Goal: Task Accomplishment & Management: Complete application form

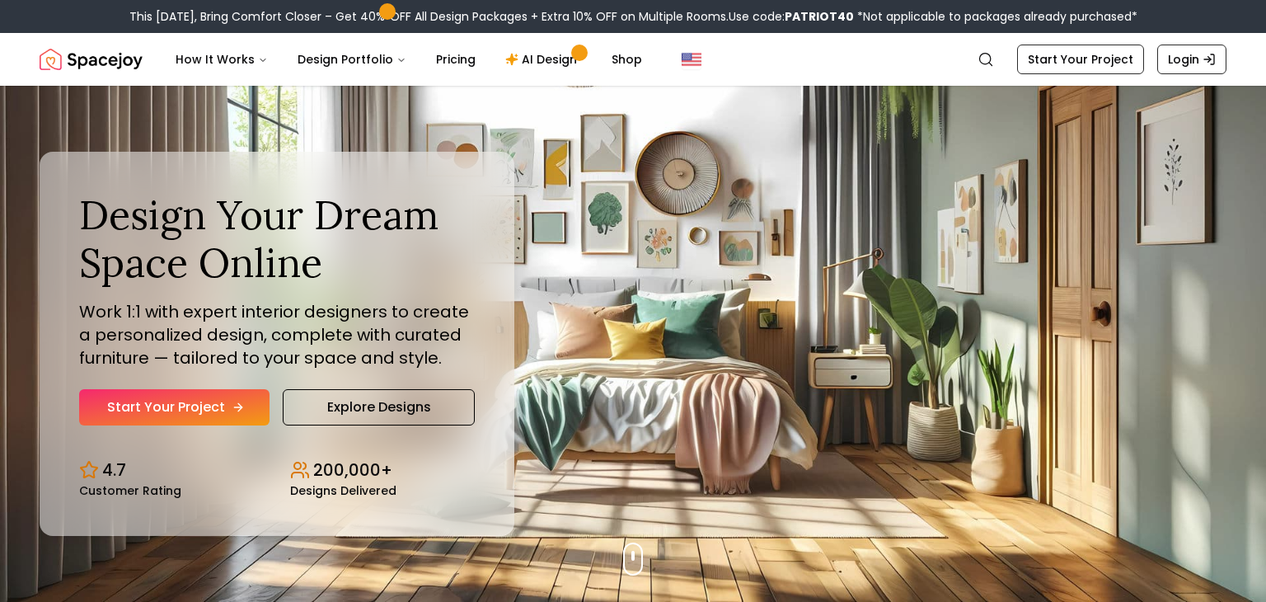
click at [202, 406] on link "Start Your Project" at bounding box center [174, 407] width 190 height 36
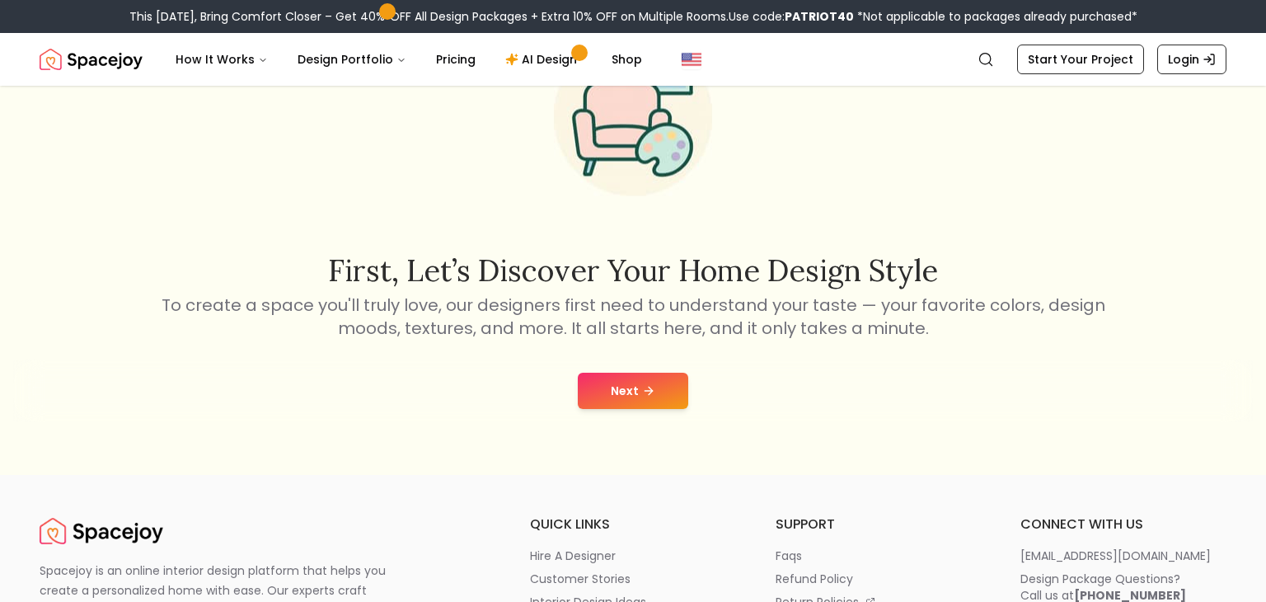
scroll to position [121, 0]
click at [655, 387] on button "Next" at bounding box center [633, 391] width 110 height 36
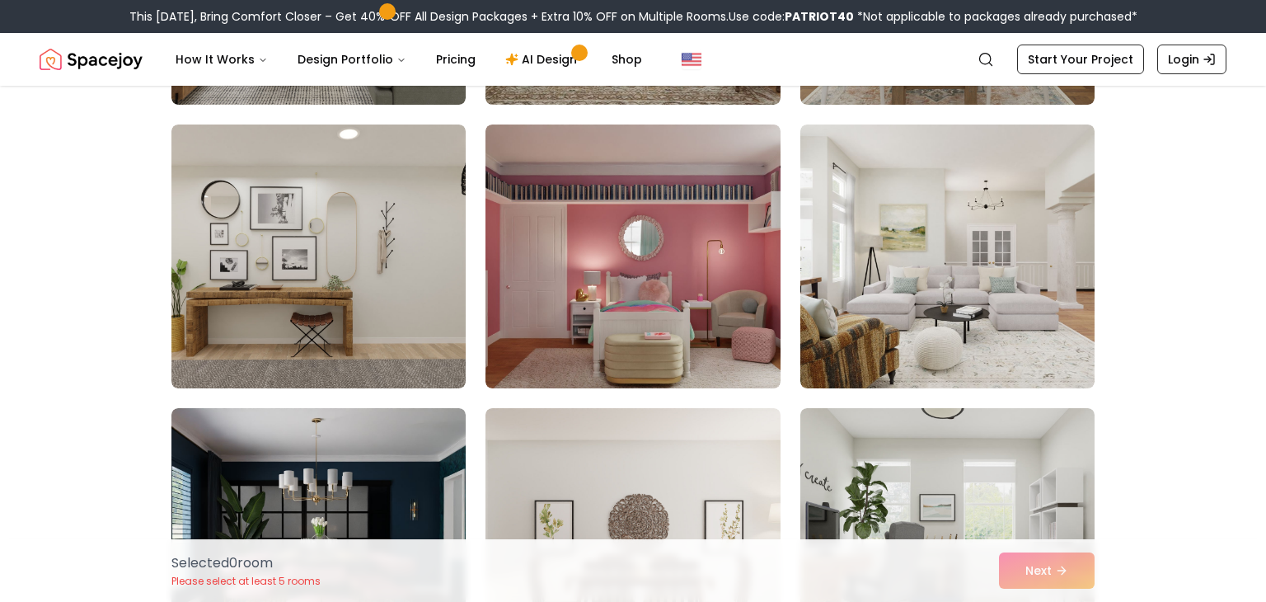
scroll to position [3502, 0]
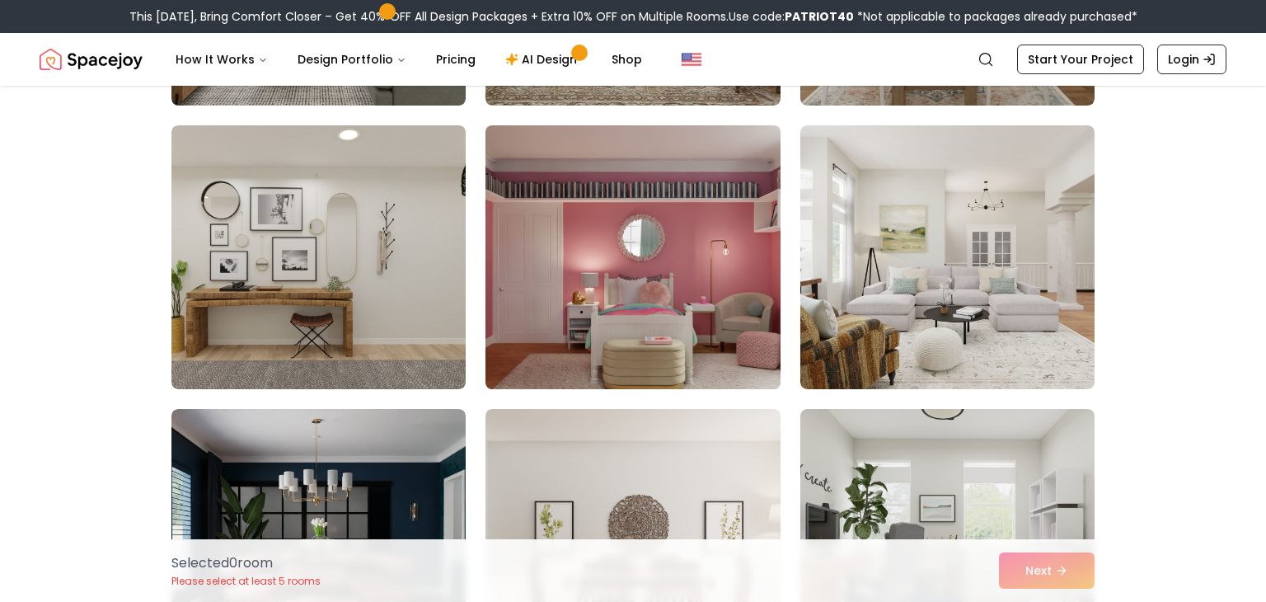
click at [547, 319] on img at bounding box center [632, 257] width 309 height 277
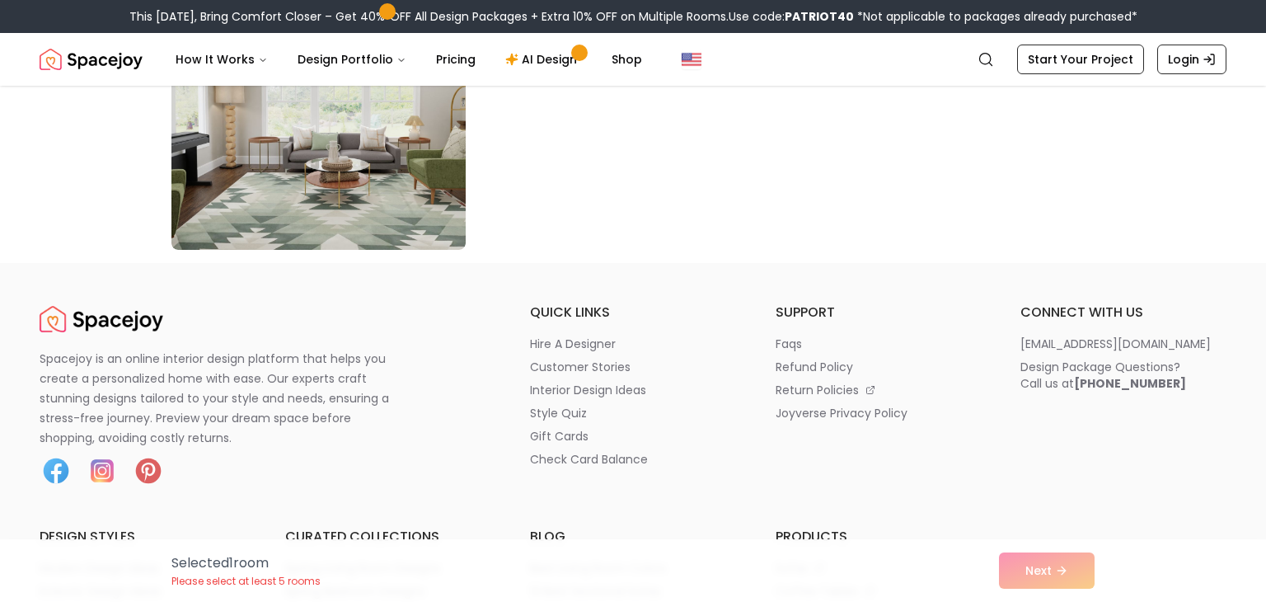
scroll to position [9599, 0]
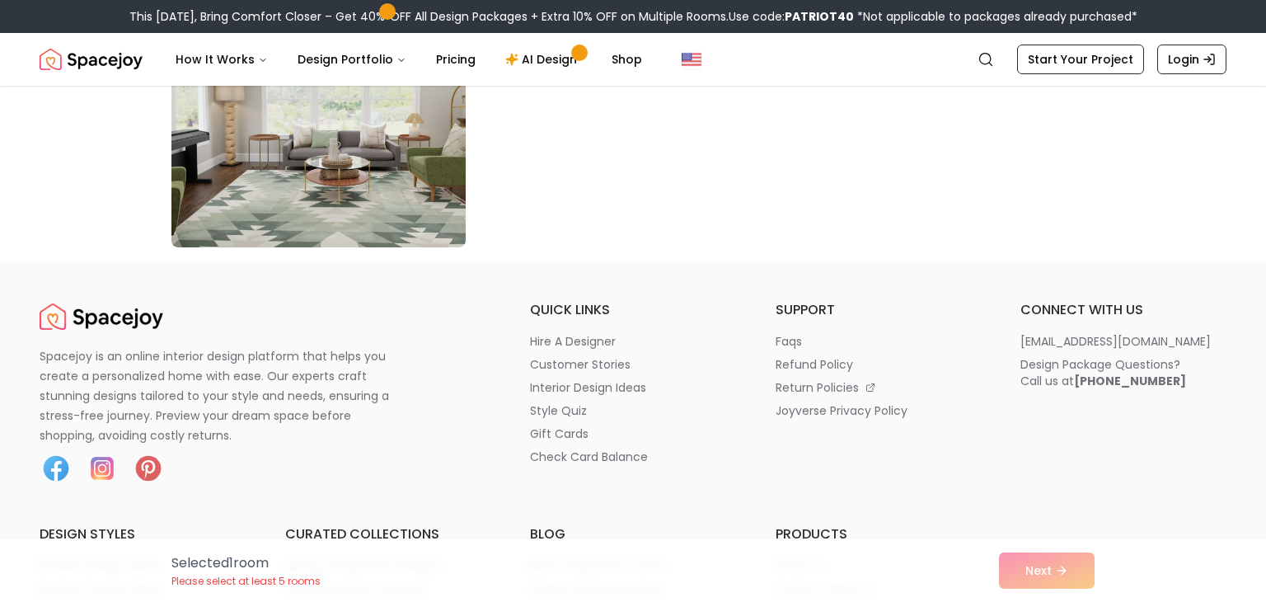
click at [1062, 565] on div "Selected 1 room Please select at least 5 rooms Next" at bounding box center [633, 570] width 950 height 63
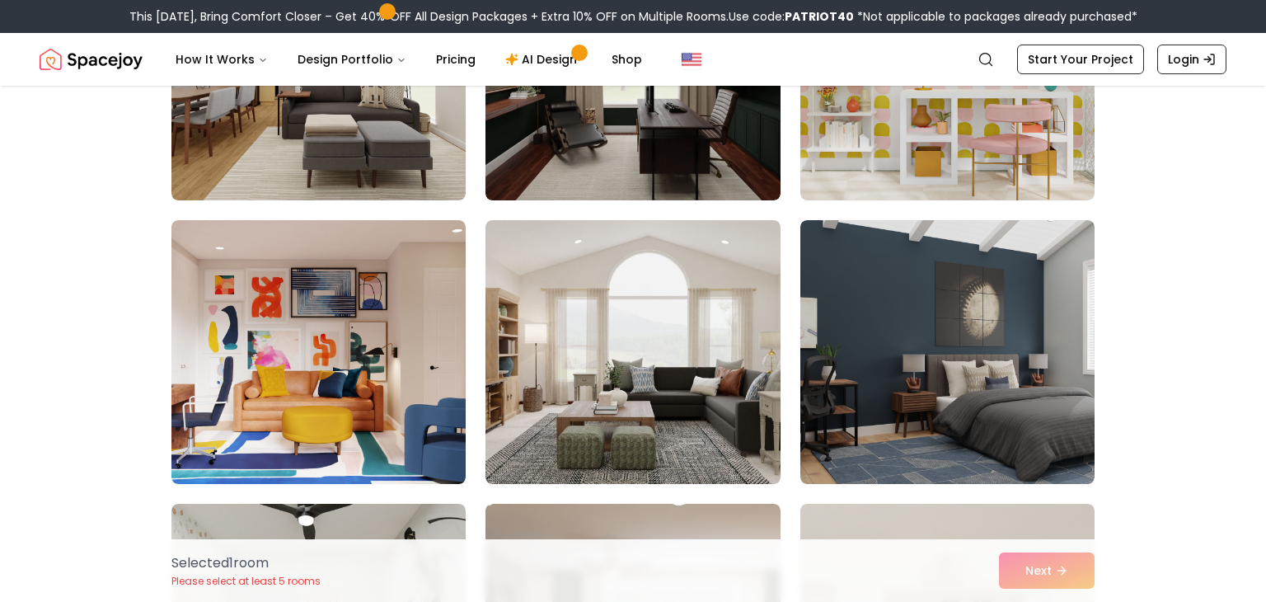
scroll to position [5391, 0]
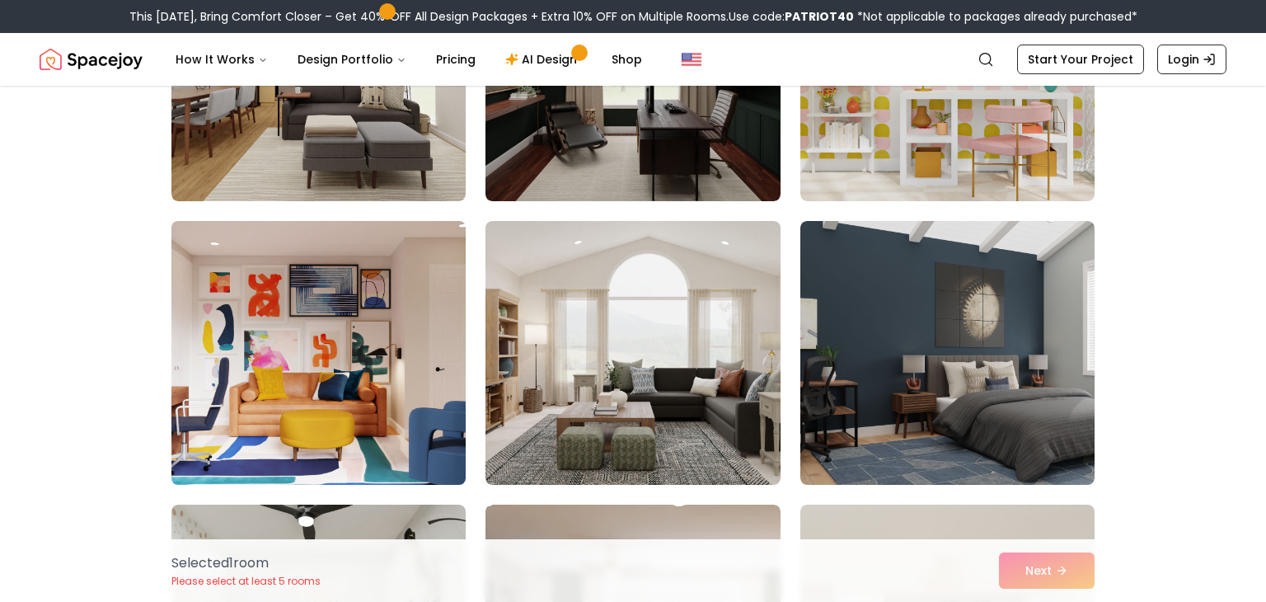
click at [332, 373] on img at bounding box center [318, 352] width 309 height 277
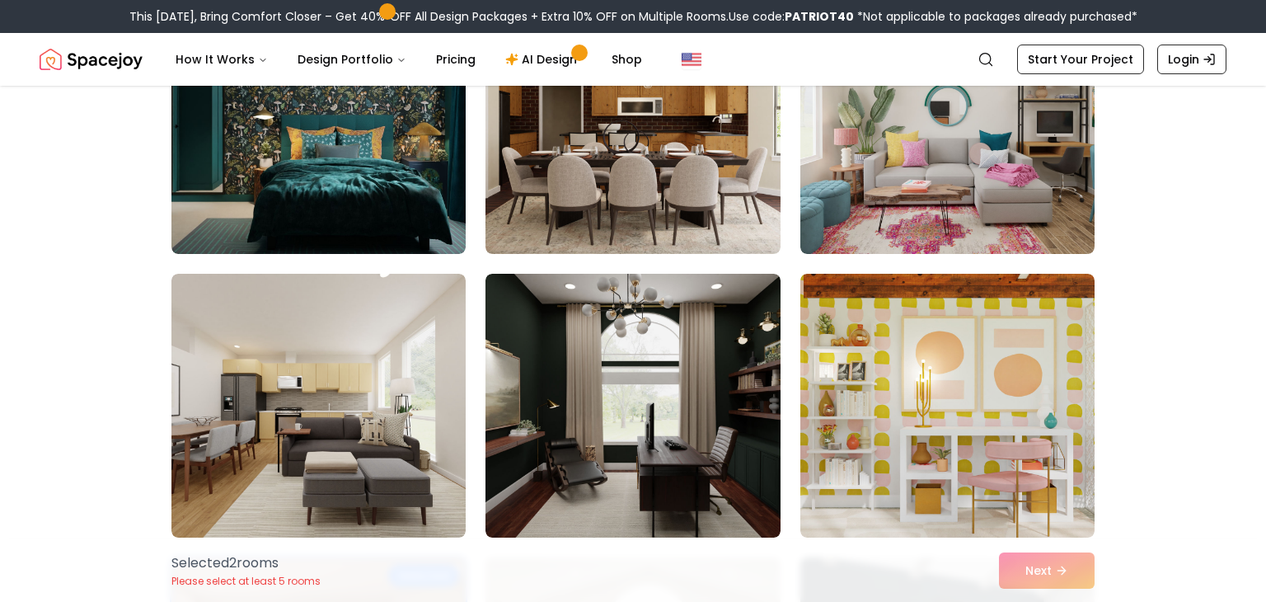
scroll to position [5055, 0]
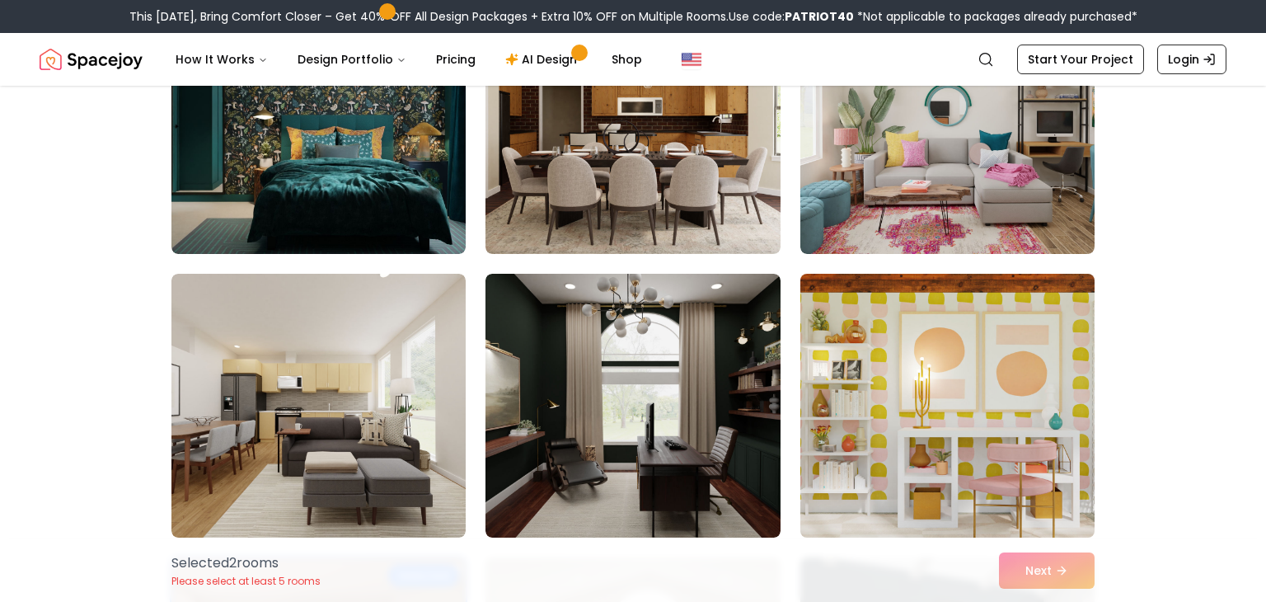
click at [893, 328] on img at bounding box center [947, 405] width 309 height 277
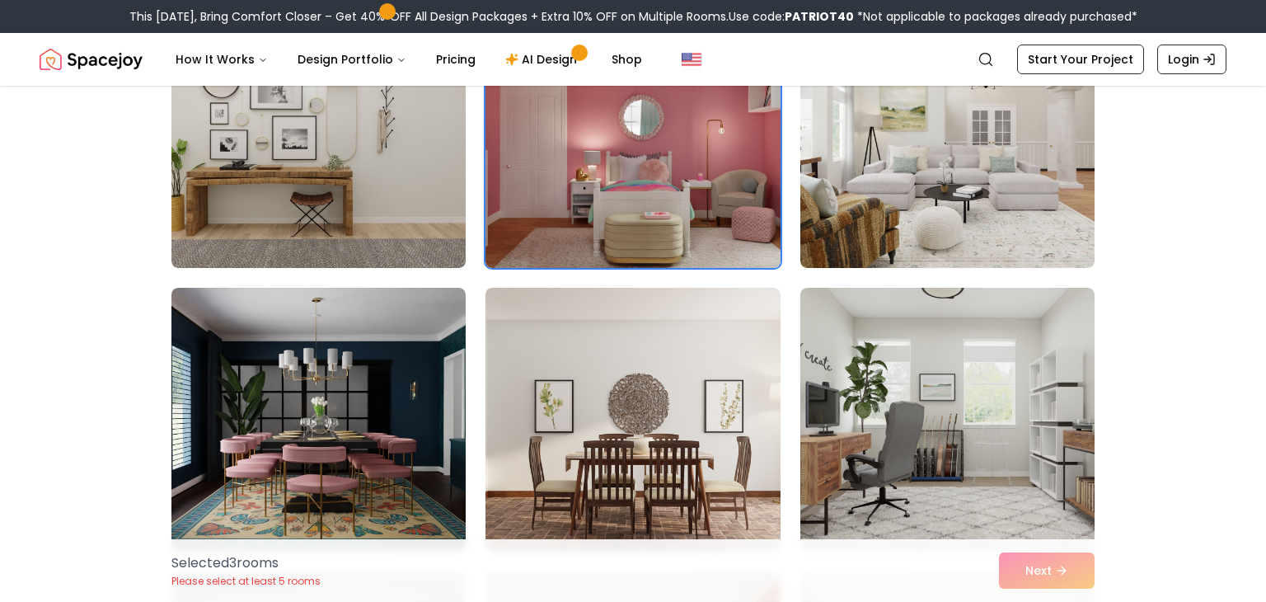
scroll to position [3607, 0]
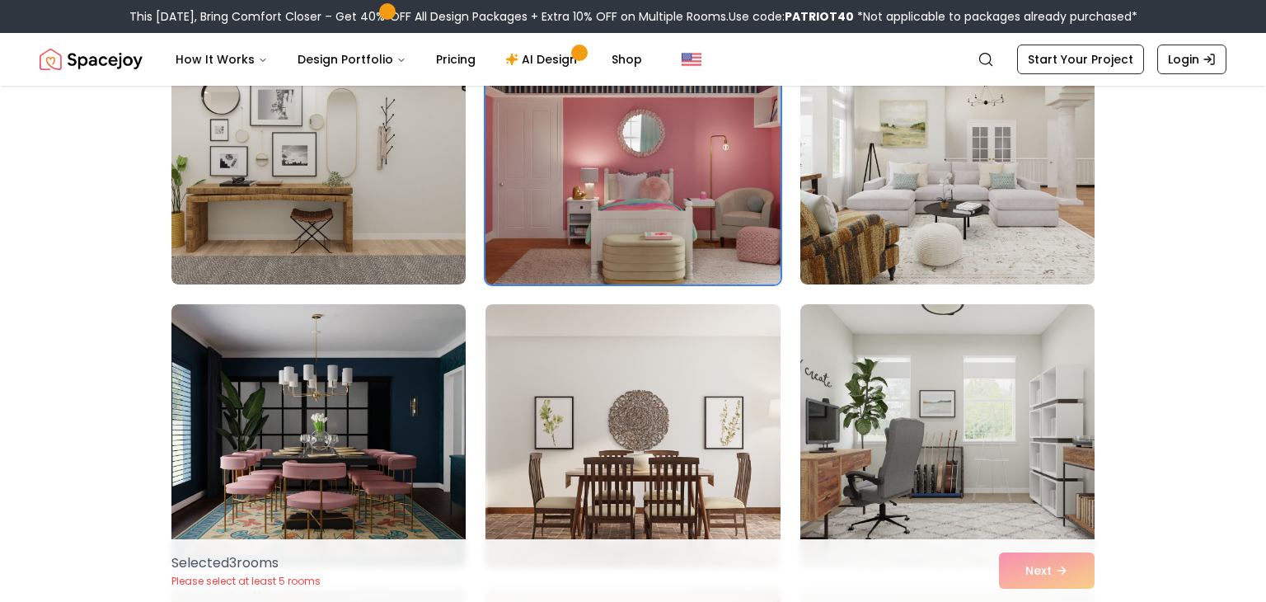
click at [651, 167] on img at bounding box center [632, 152] width 309 height 277
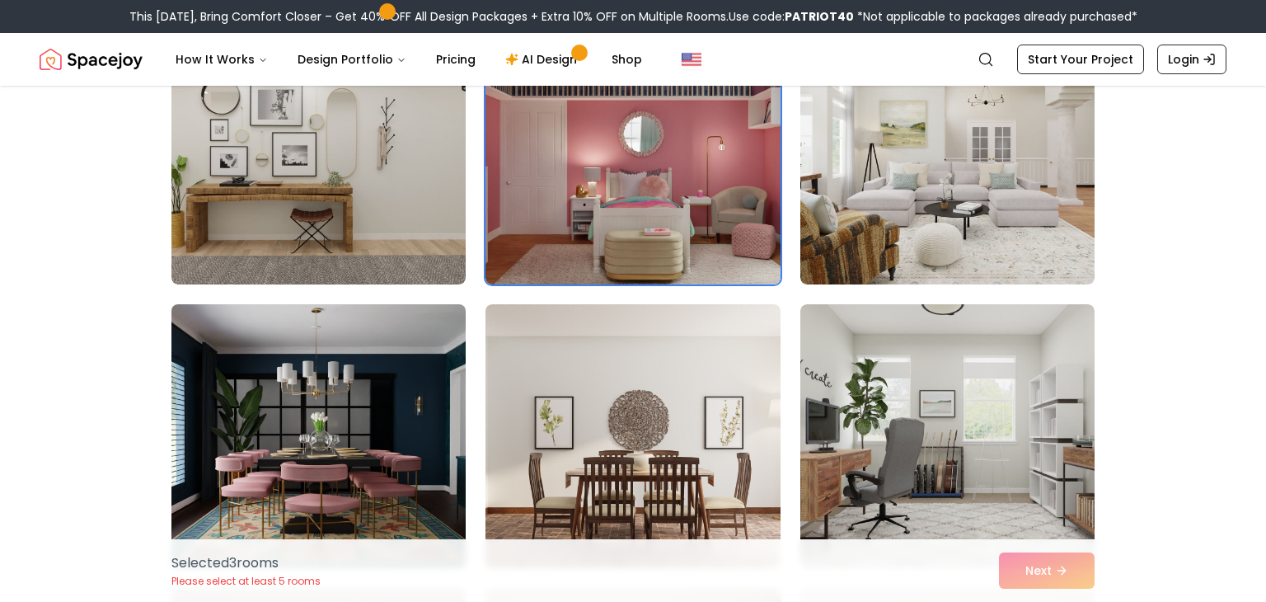
click at [397, 433] on img at bounding box center [318, 436] width 309 height 277
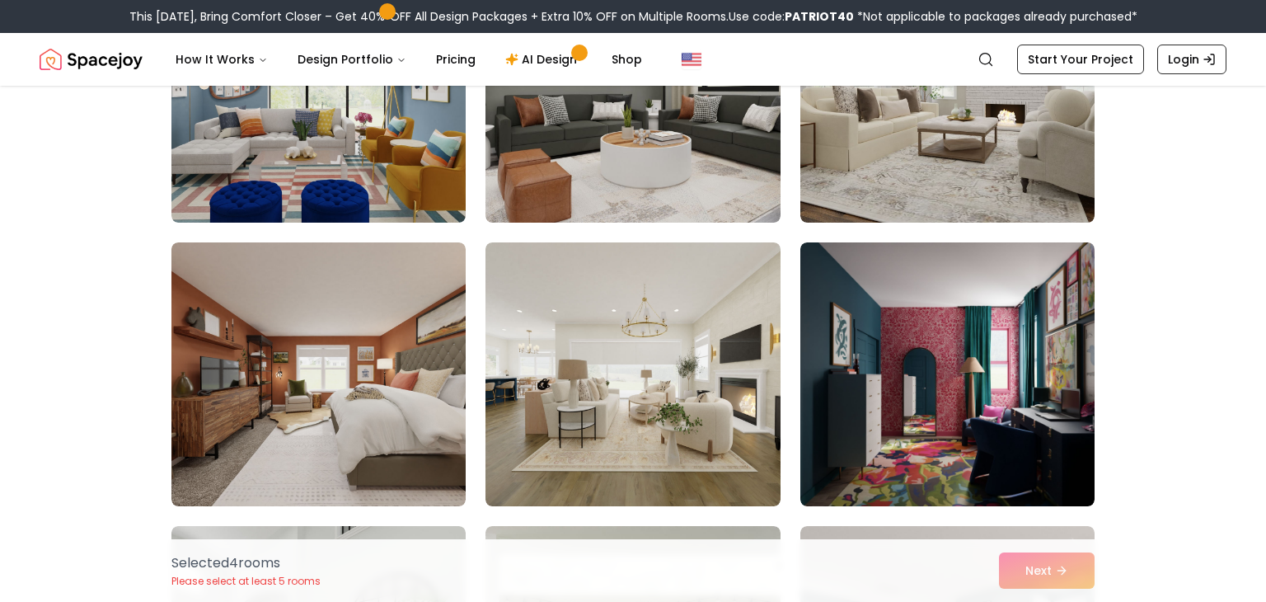
scroll to position [553, 0]
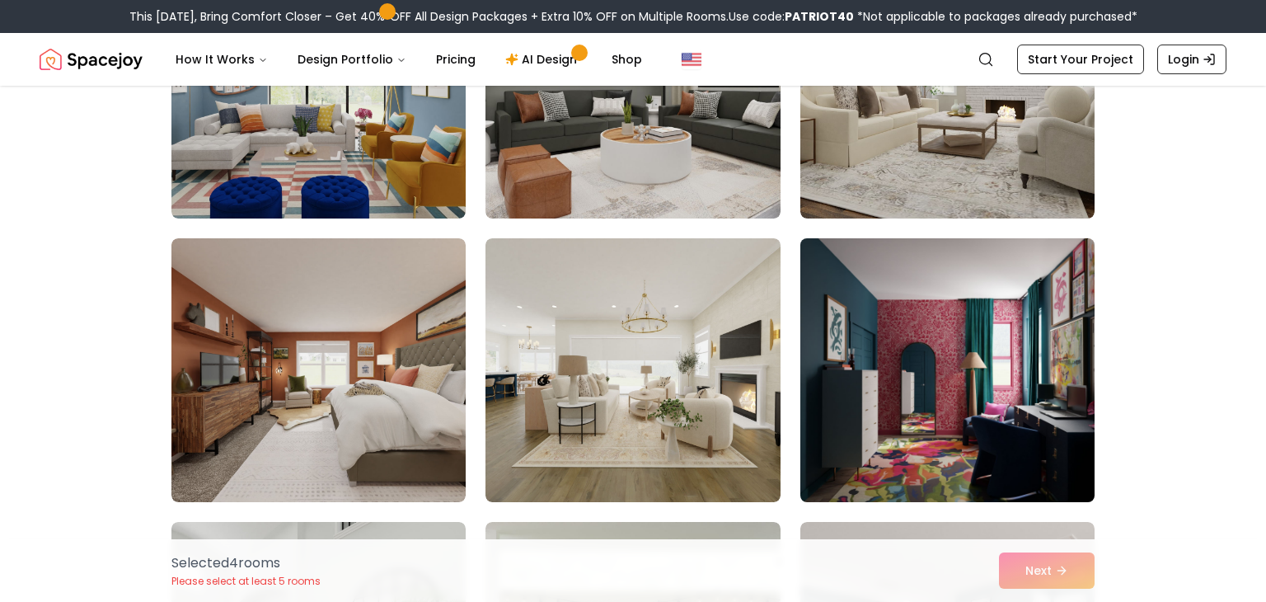
click at [953, 362] on img at bounding box center [947, 370] width 309 height 277
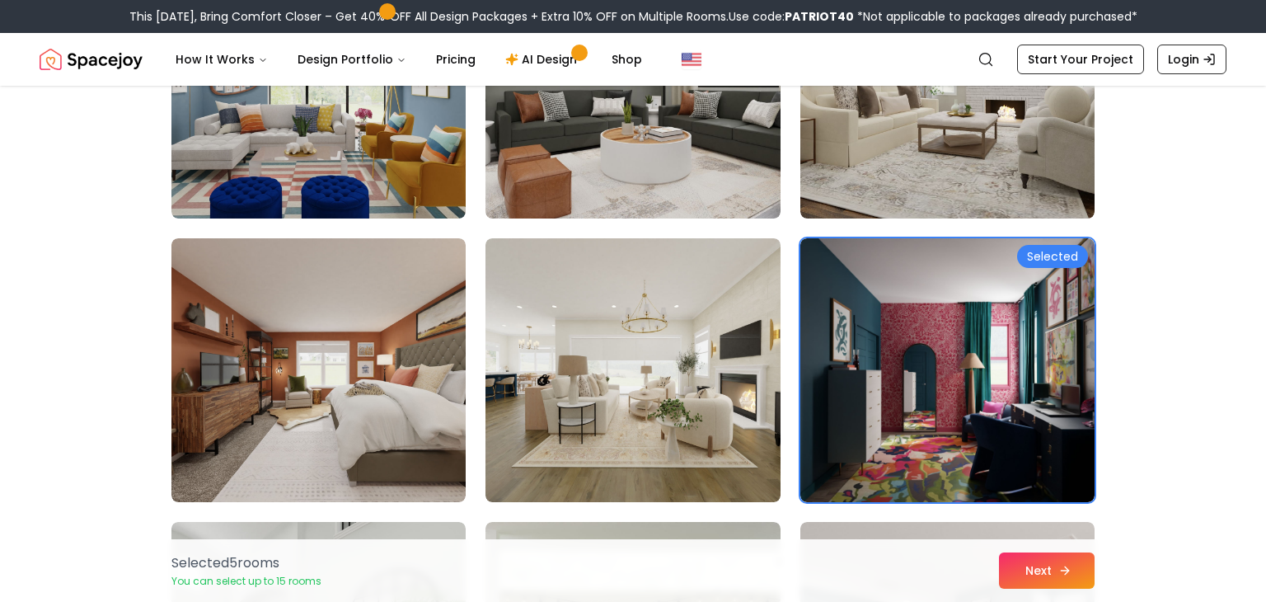
click at [1024, 564] on button "Next" at bounding box center [1047, 570] width 96 height 36
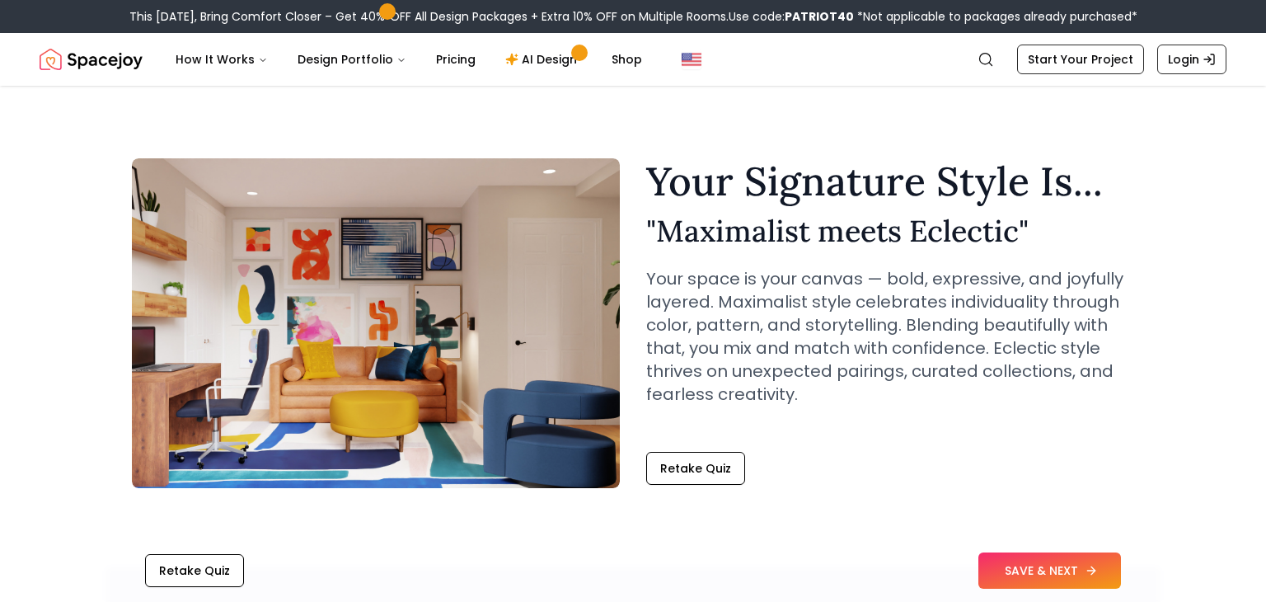
click at [1029, 566] on button "SAVE & NEXT" at bounding box center [1050, 570] width 143 height 36
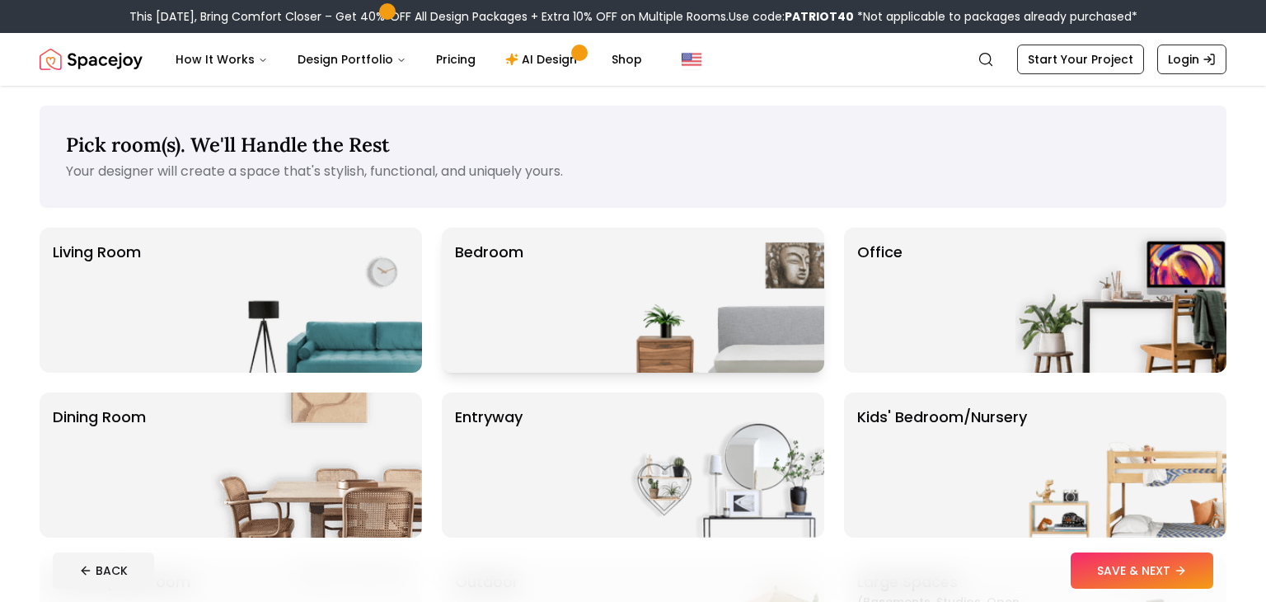
click at [542, 306] on div "Bedroom" at bounding box center [633, 300] width 383 height 145
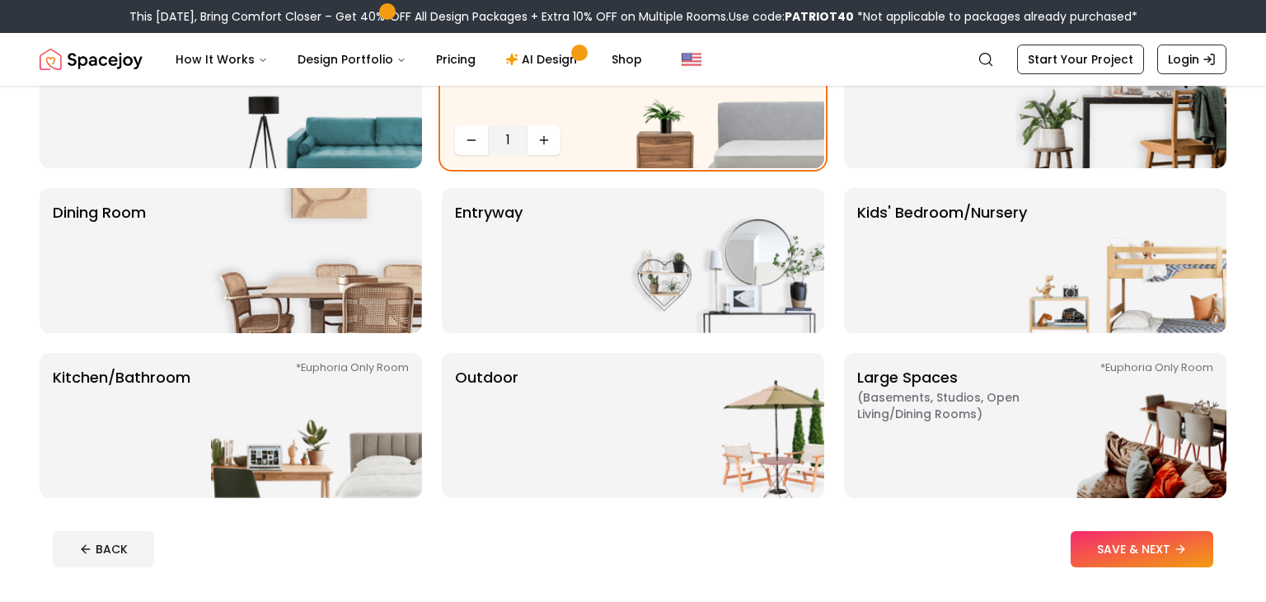
scroll to position [171, 0]
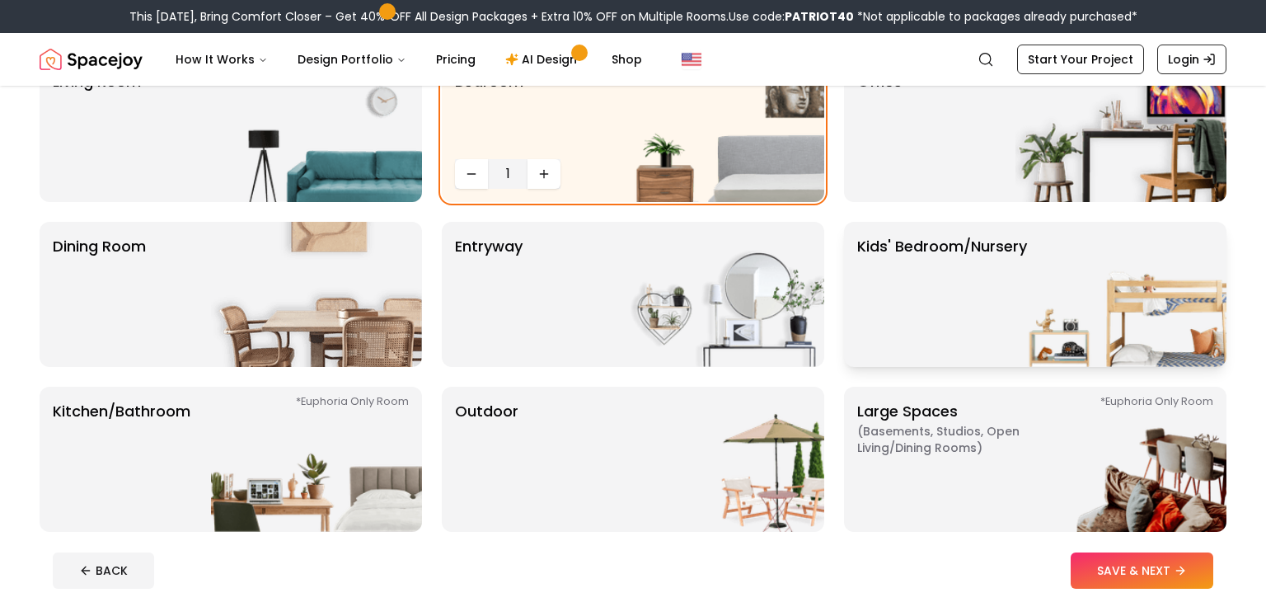
click at [1092, 298] on img at bounding box center [1121, 294] width 211 height 145
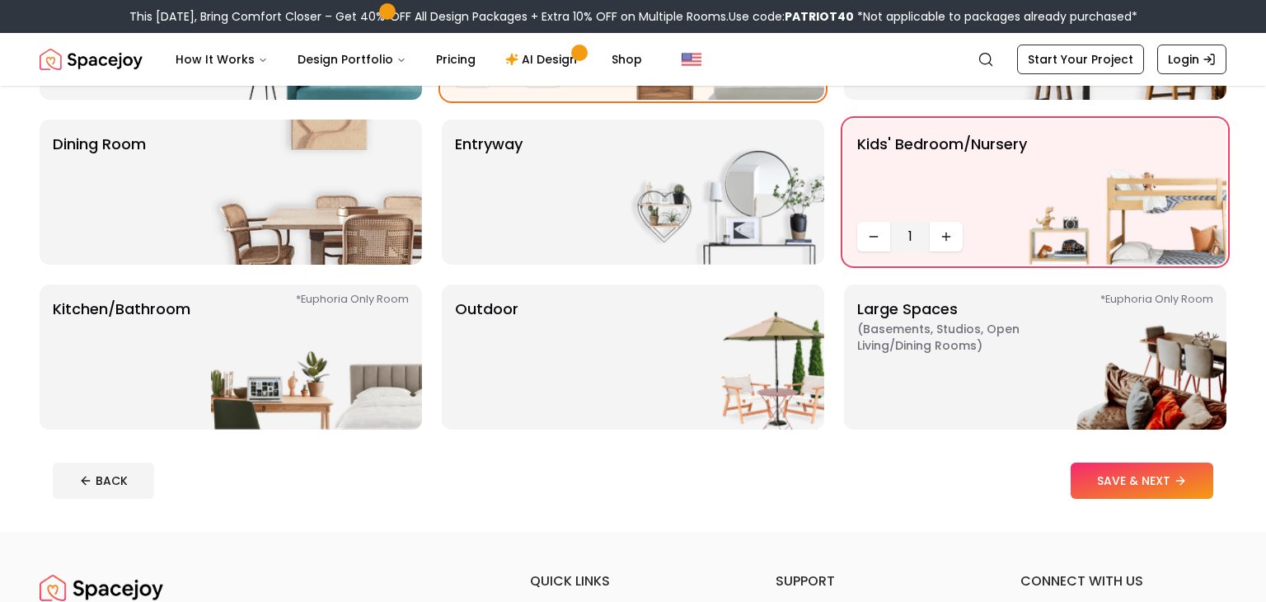
scroll to position [279, 0]
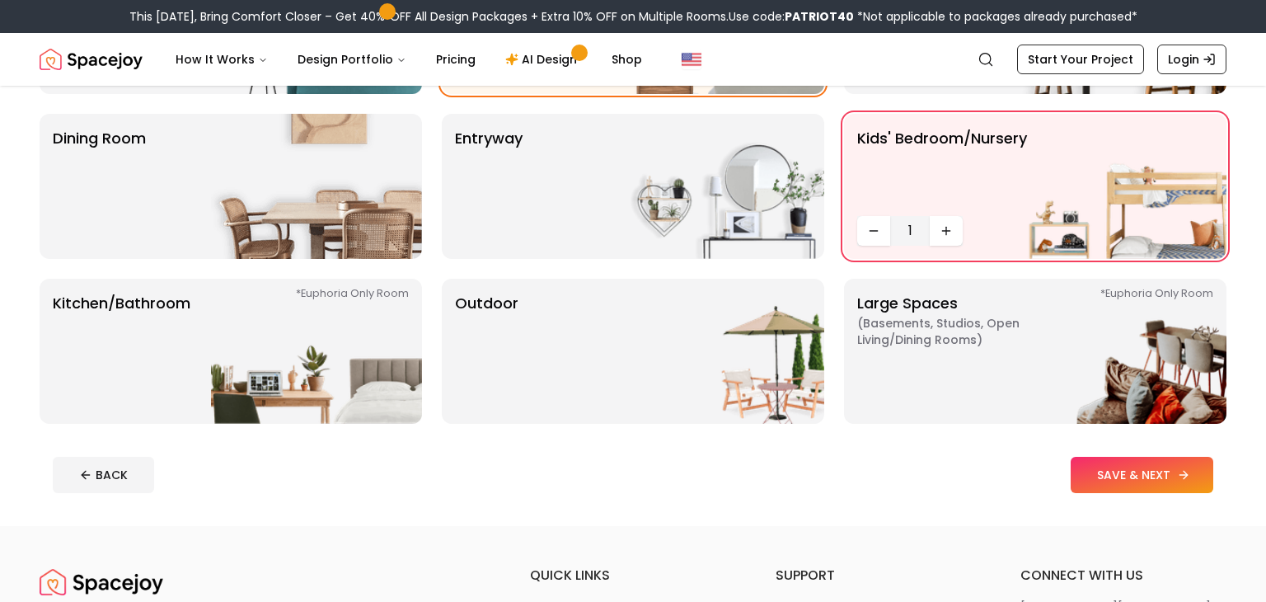
click at [1126, 476] on button "SAVE & NEXT" at bounding box center [1142, 475] width 143 height 36
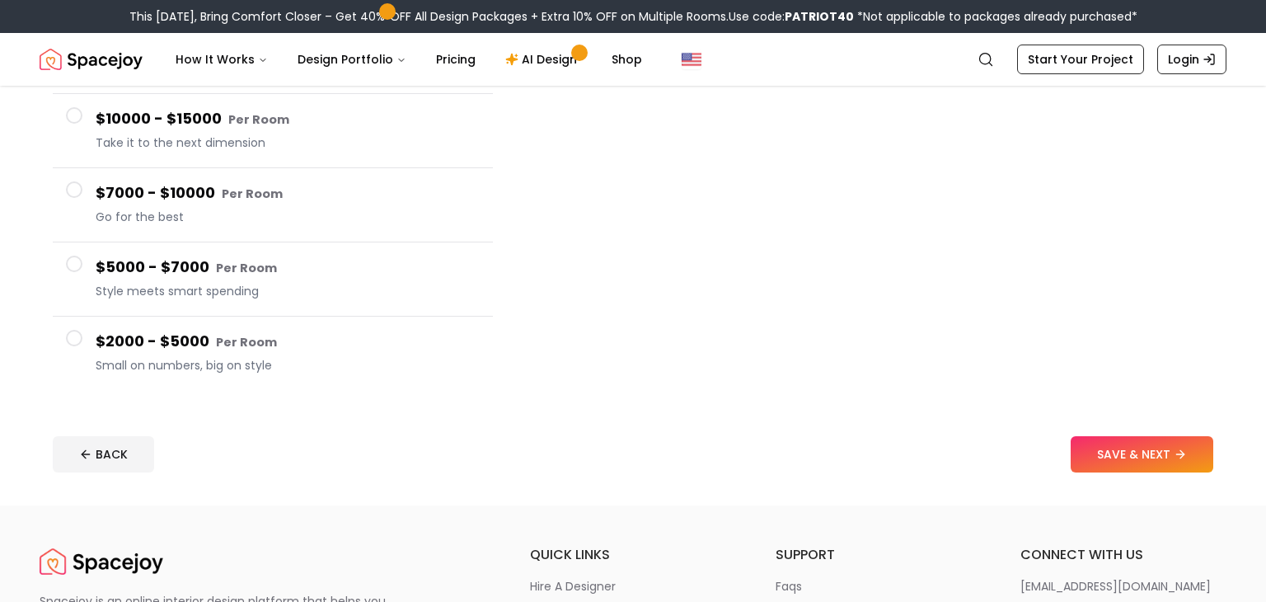
scroll to position [229, 0]
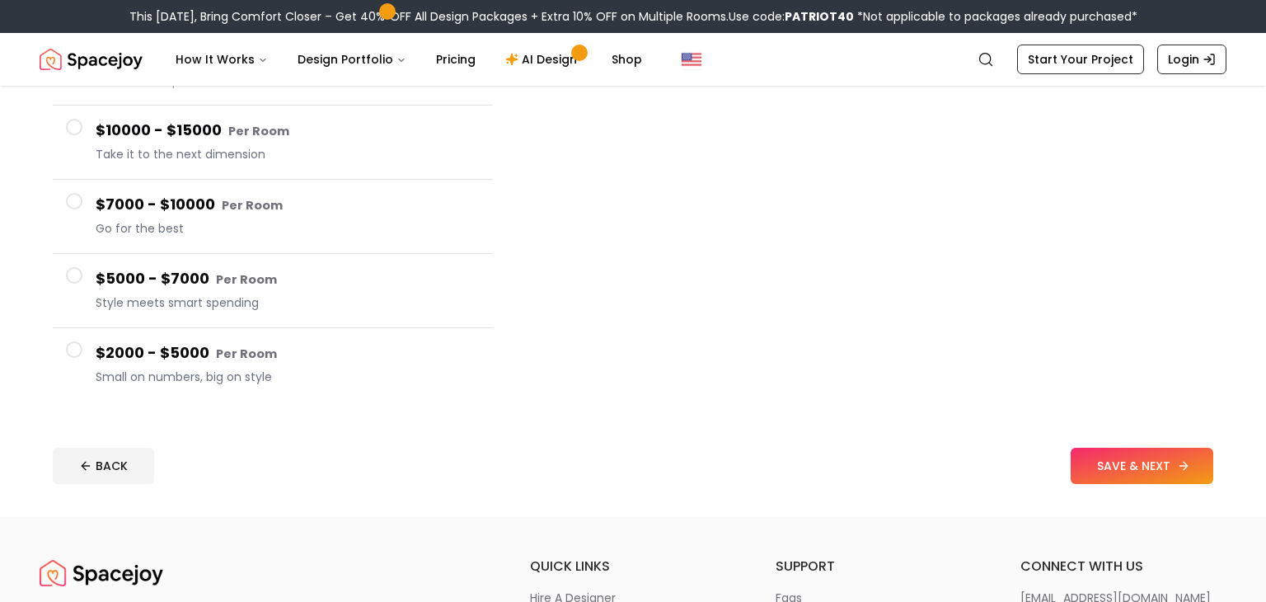
click at [1093, 459] on button "SAVE & NEXT" at bounding box center [1142, 466] width 143 height 36
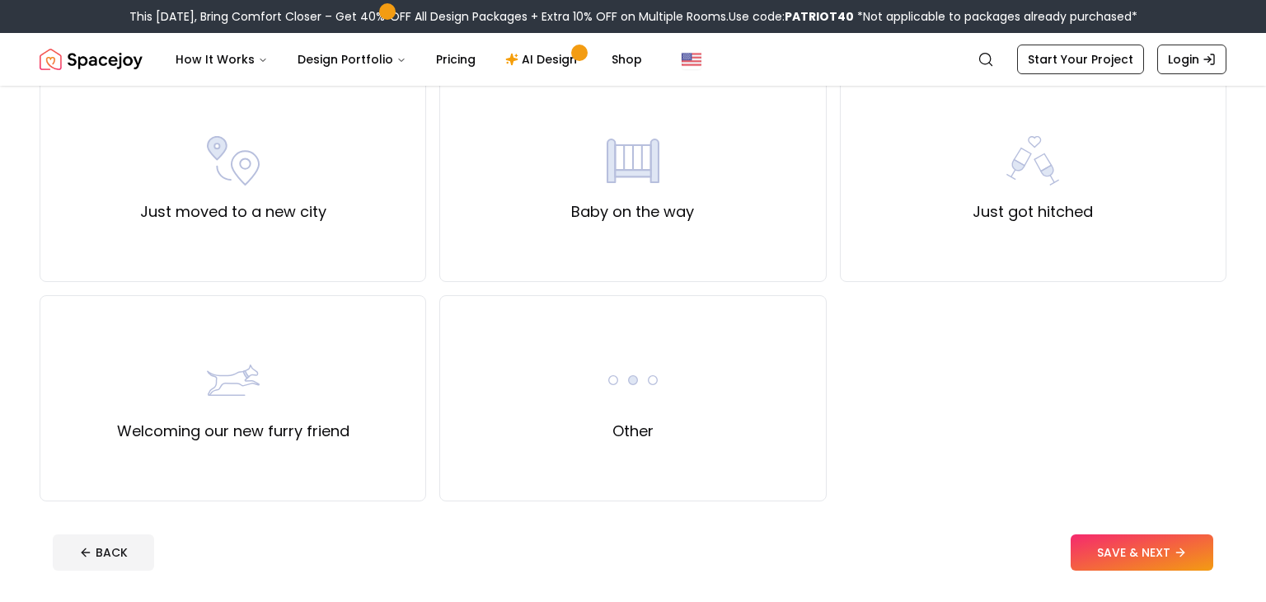
scroll to position [590, 0]
click at [570, 384] on div "Other" at bounding box center [632, 398] width 387 height 206
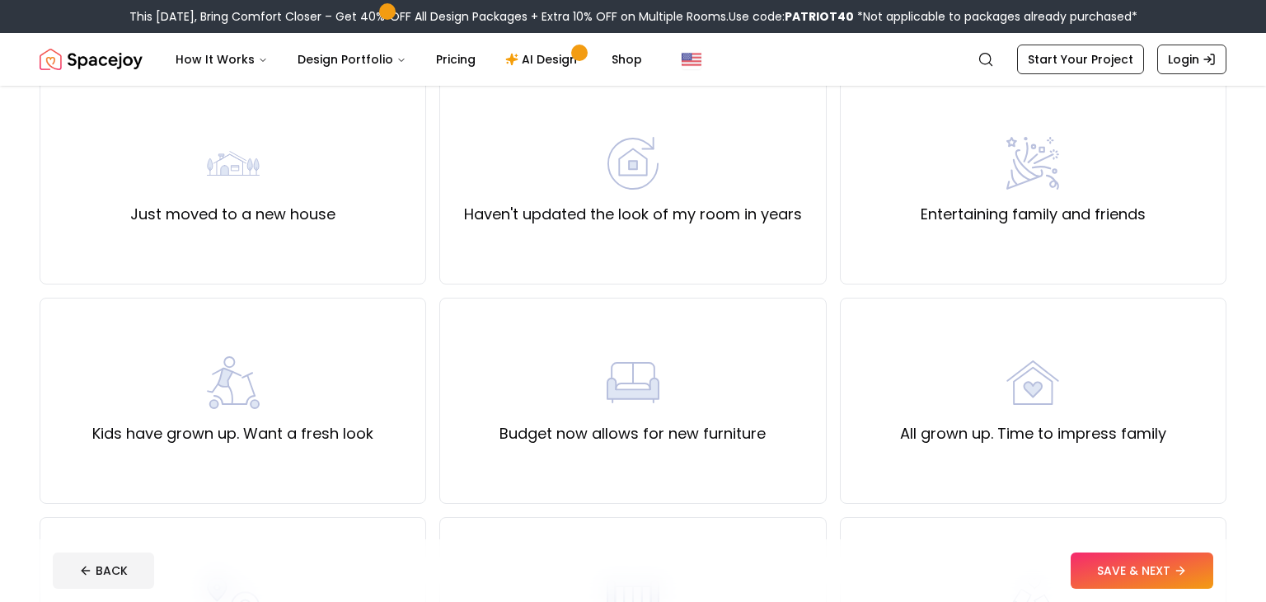
scroll to position [145, 0]
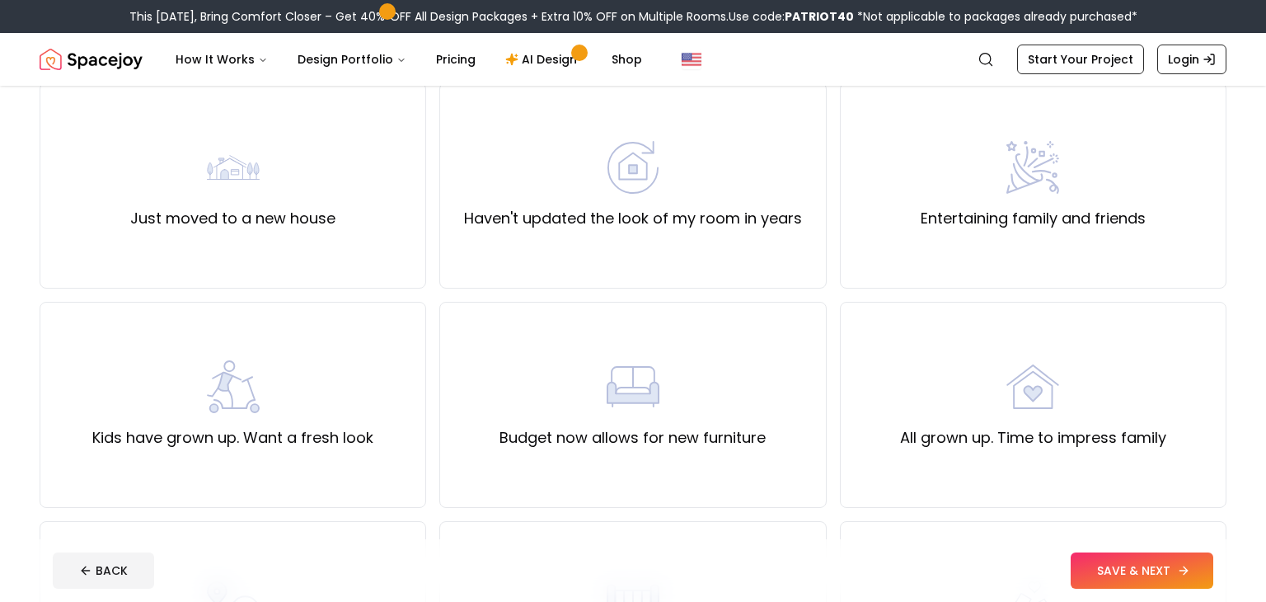
click at [1127, 568] on button "SAVE & NEXT" at bounding box center [1142, 570] width 143 height 36
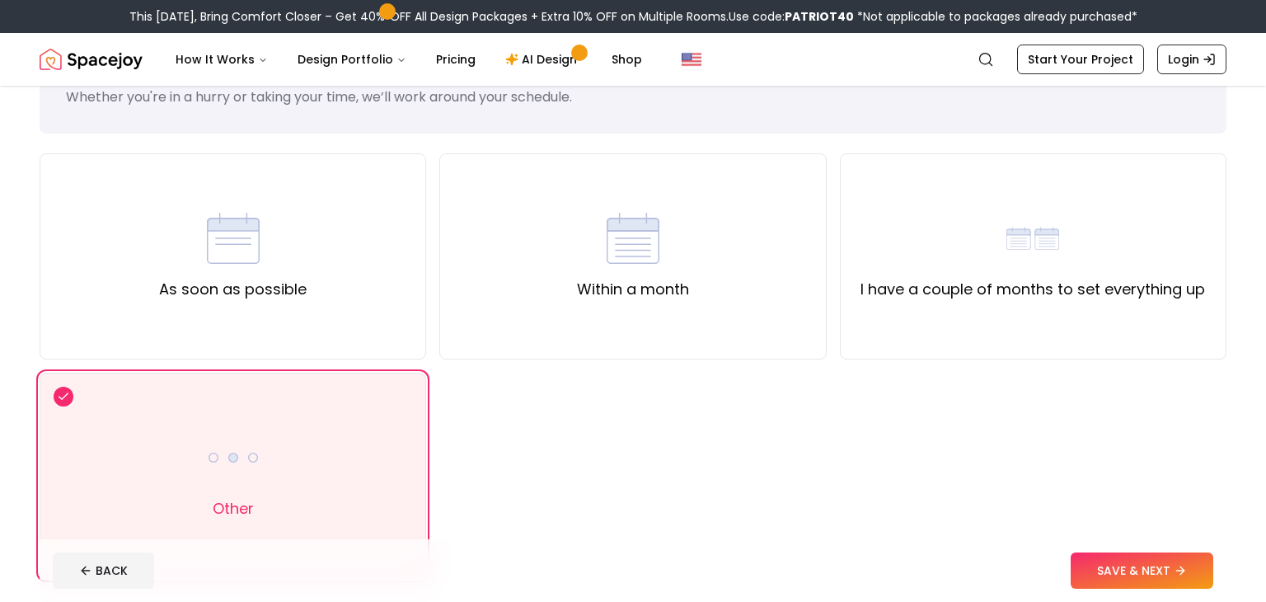
scroll to position [78, 0]
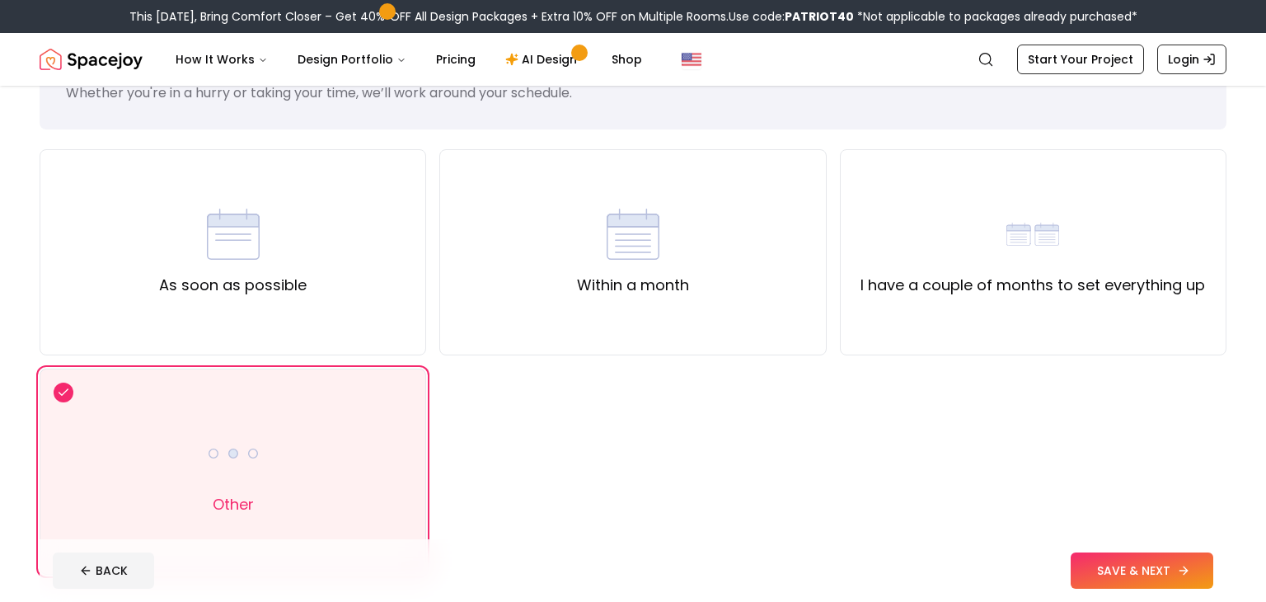
click at [1157, 556] on button "SAVE & NEXT" at bounding box center [1142, 570] width 143 height 36
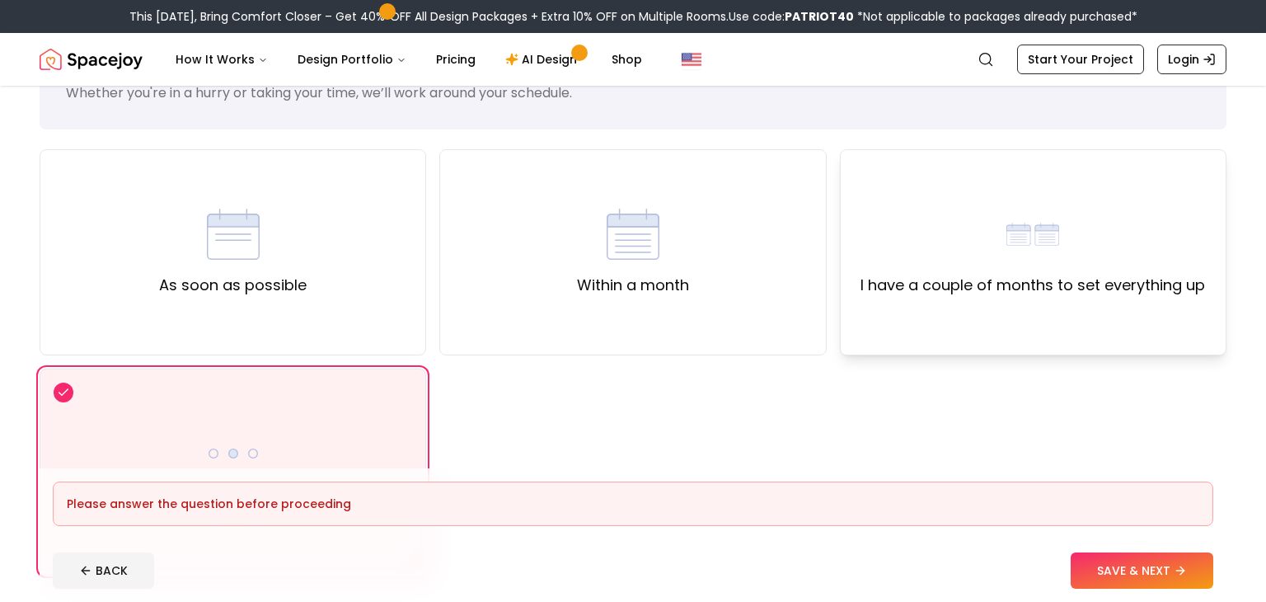
click at [974, 324] on div "I have a couple of months to set everything up" at bounding box center [1033, 252] width 387 height 206
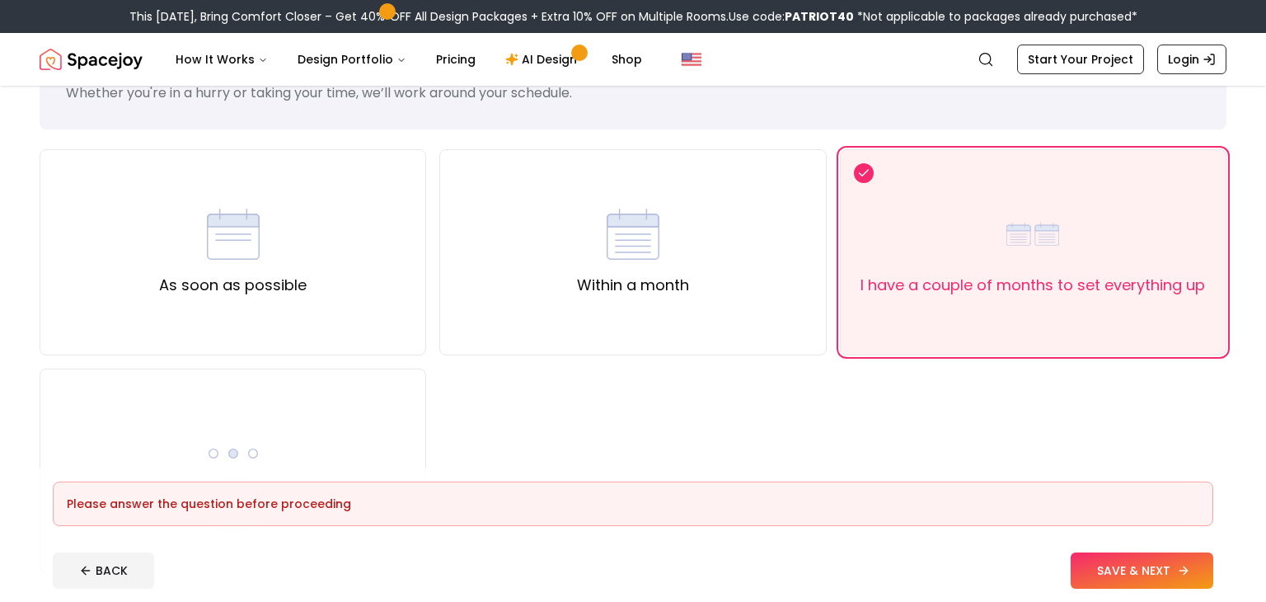
click at [1143, 572] on button "SAVE & NEXT" at bounding box center [1142, 570] width 143 height 36
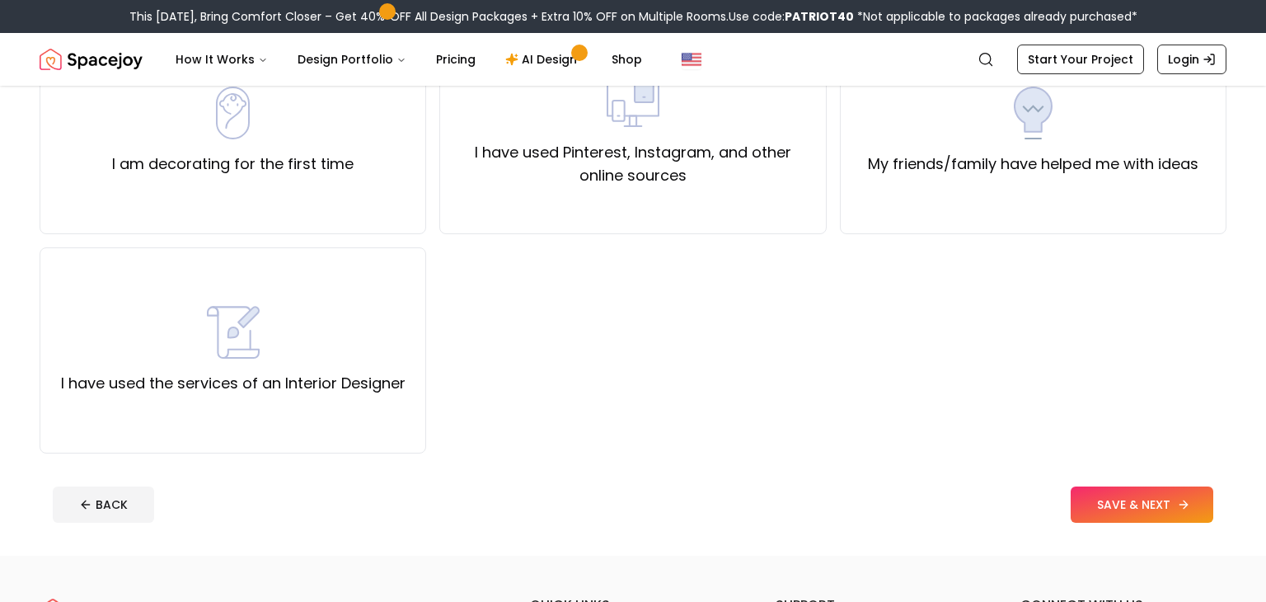
scroll to position [204, 0]
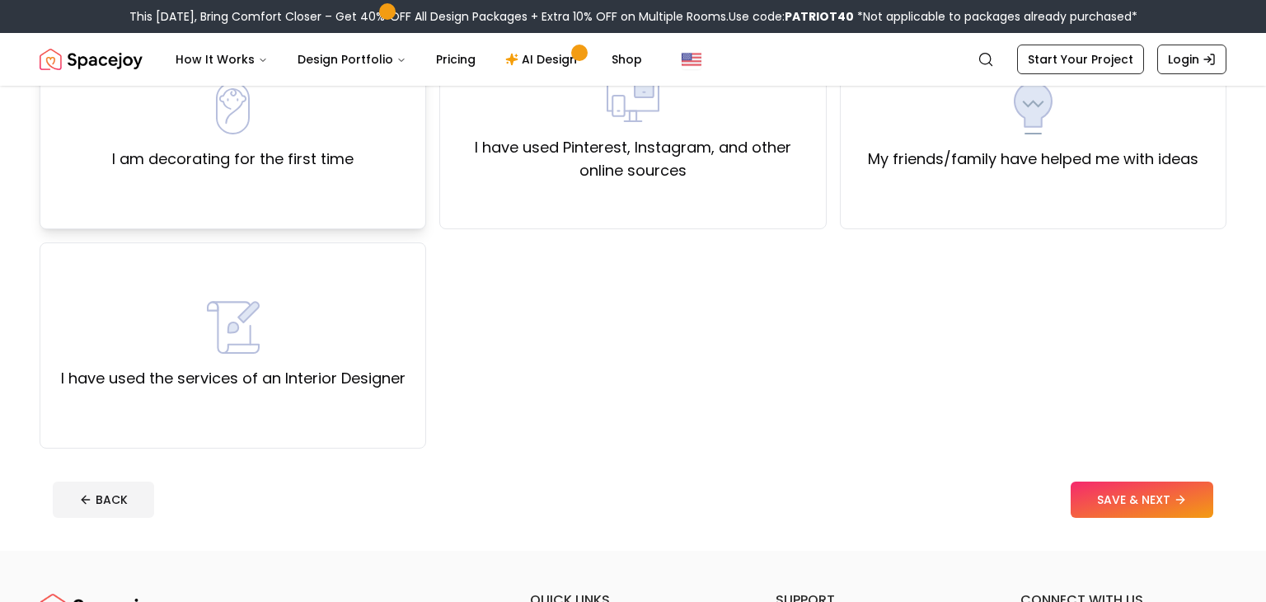
click at [103, 170] on div "I am decorating for the first time" at bounding box center [233, 126] width 387 height 206
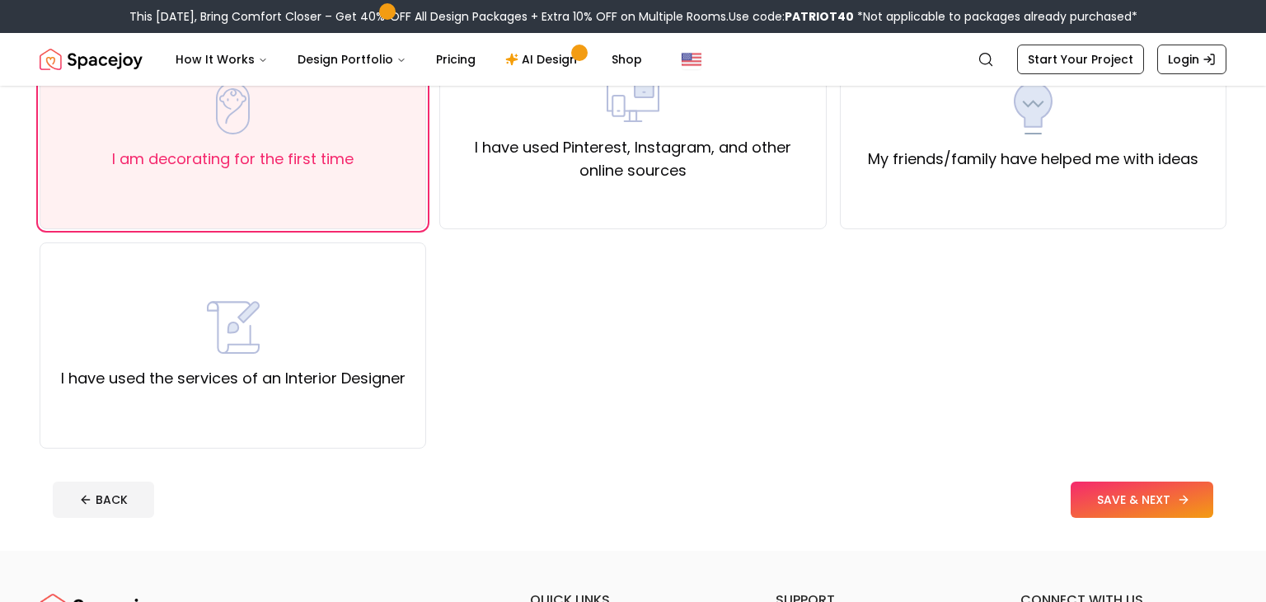
click at [1103, 508] on button "SAVE & NEXT" at bounding box center [1142, 499] width 143 height 36
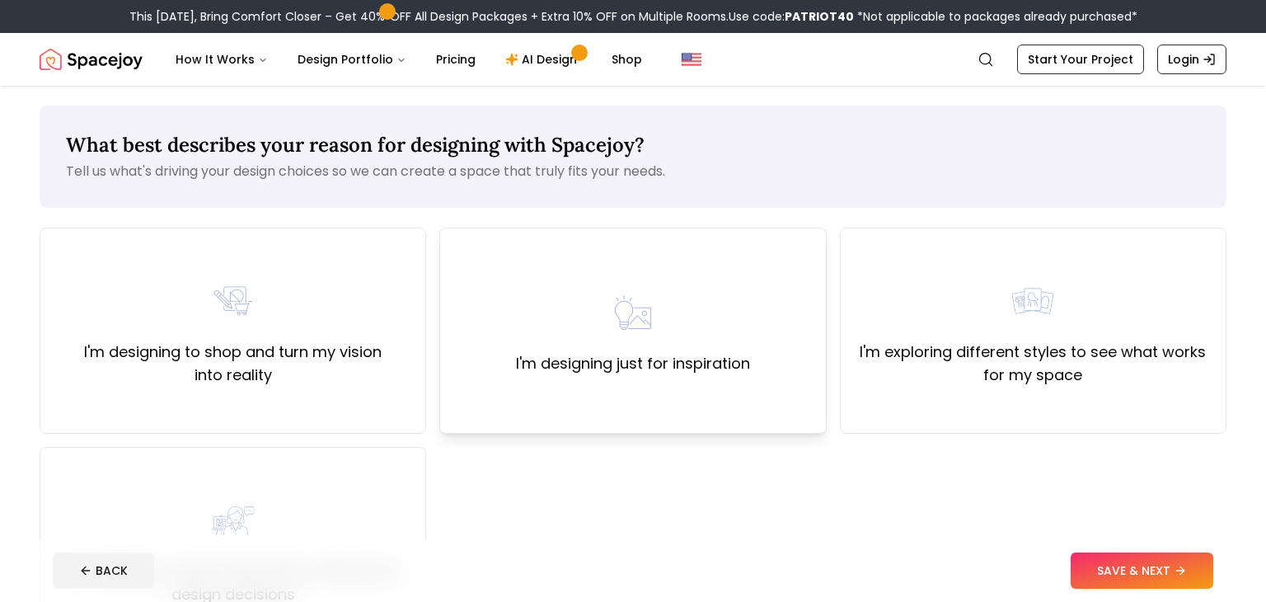
click at [771, 419] on div "I'm designing just for inspiration" at bounding box center [632, 331] width 387 height 206
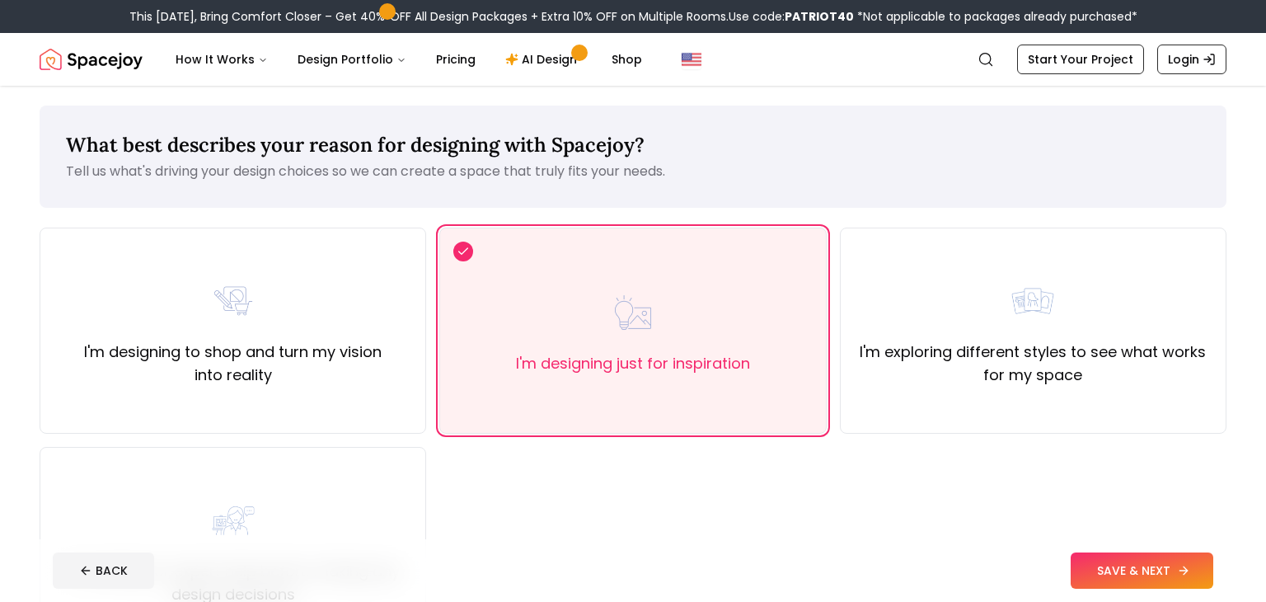
click at [1097, 564] on button "SAVE & NEXT" at bounding box center [1142, 570] width 143 height 36
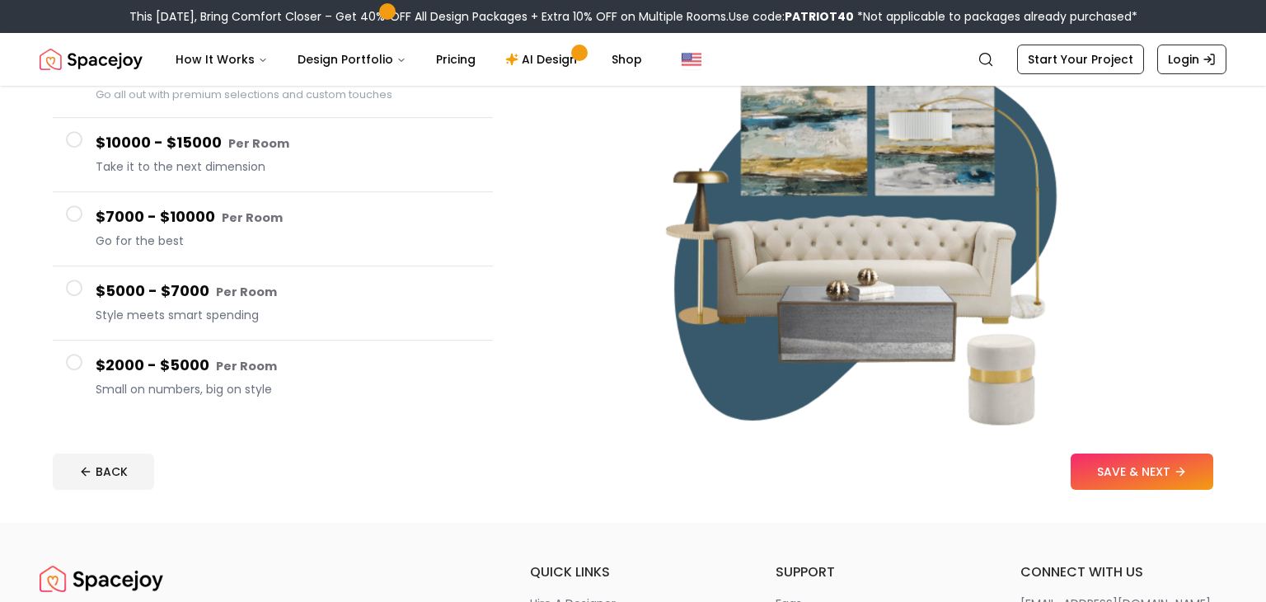
scroll to position [229, 0]
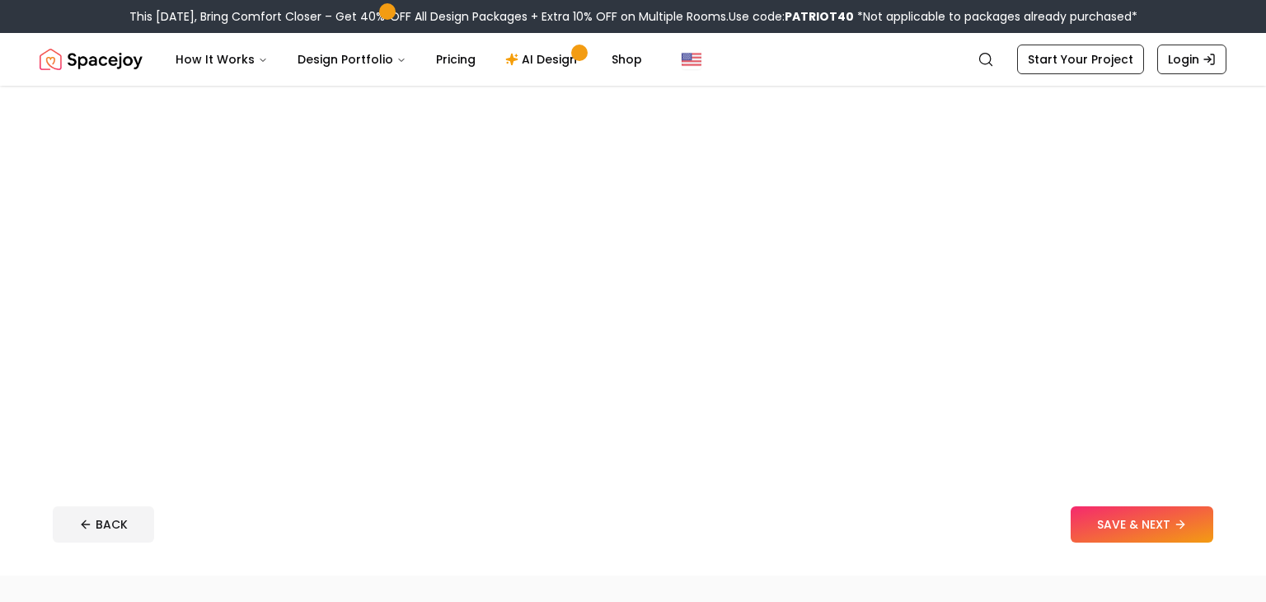
scroll to position [279, 0]
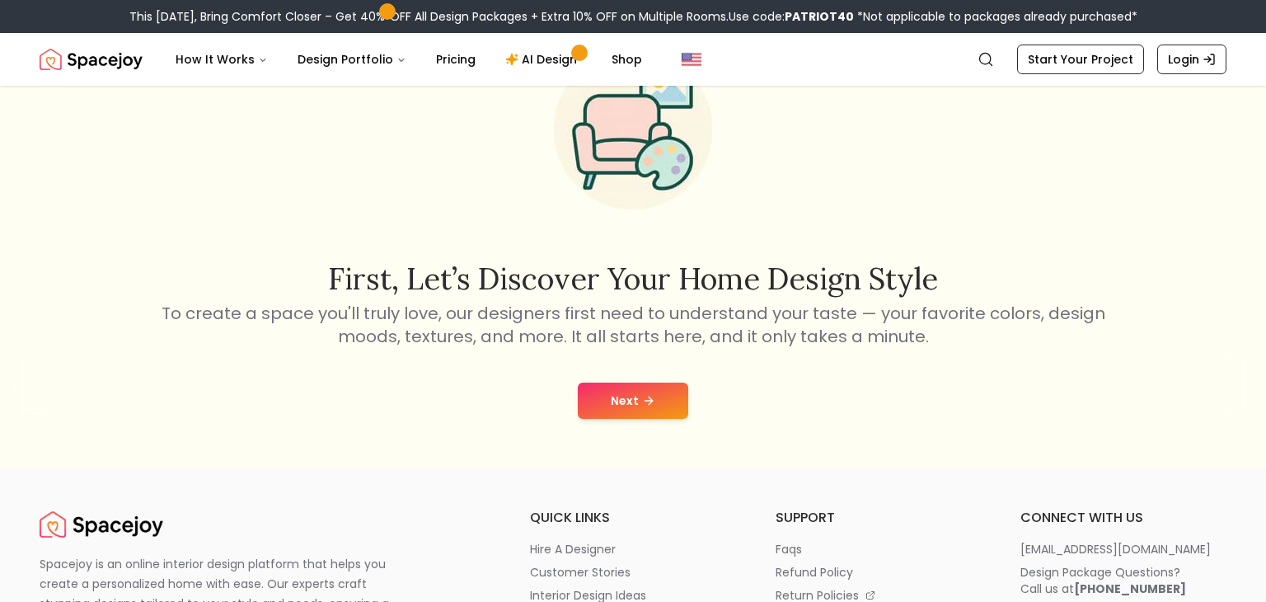
scroll to position [121, 0]
